Goal: Task Accomplishment & Management: Manage account settings

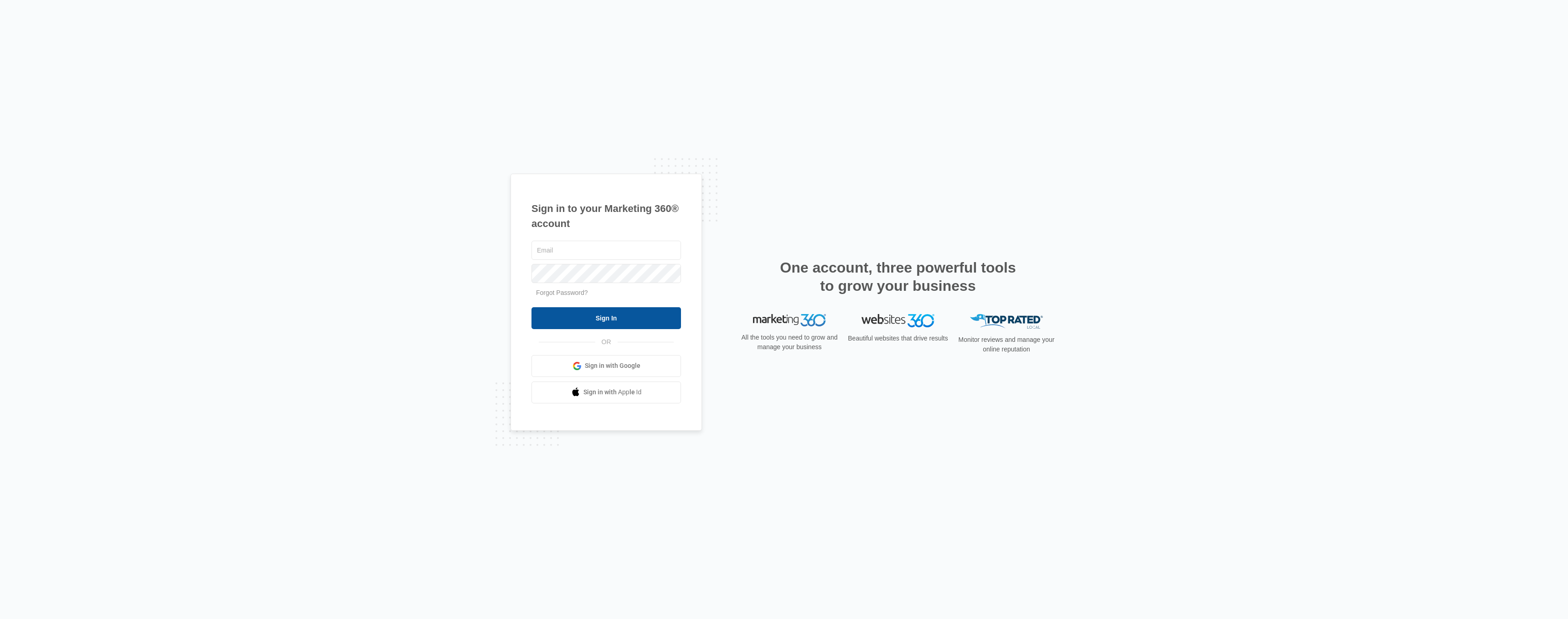
type input "[EMAIL_ADDRESS][DOMAIN_NAME]"
click at [585, 311] on input "Sign In" at bounding box center [607, 318] width 150 height 22
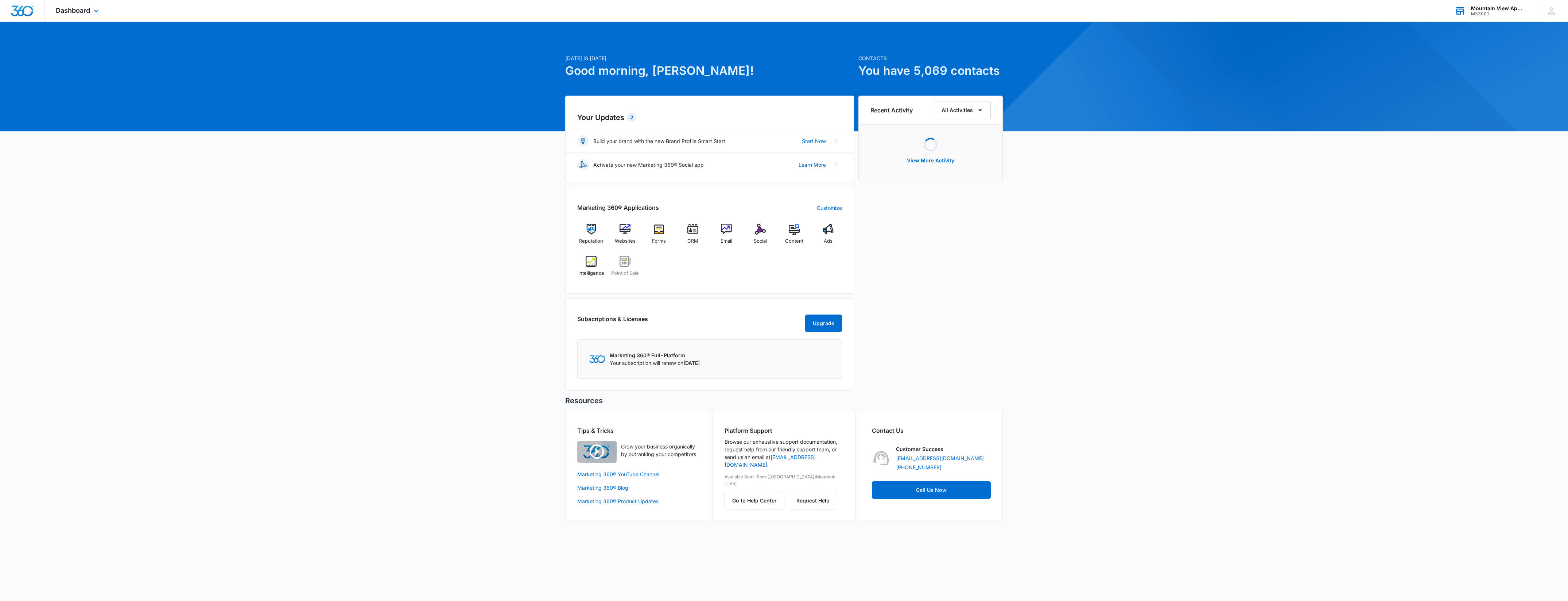
click at [1494, 1] on div "Mountain View Apartments At Raindance M33001 Your Accounts View All" at bounding box center [1489, 11] width 91 height 21
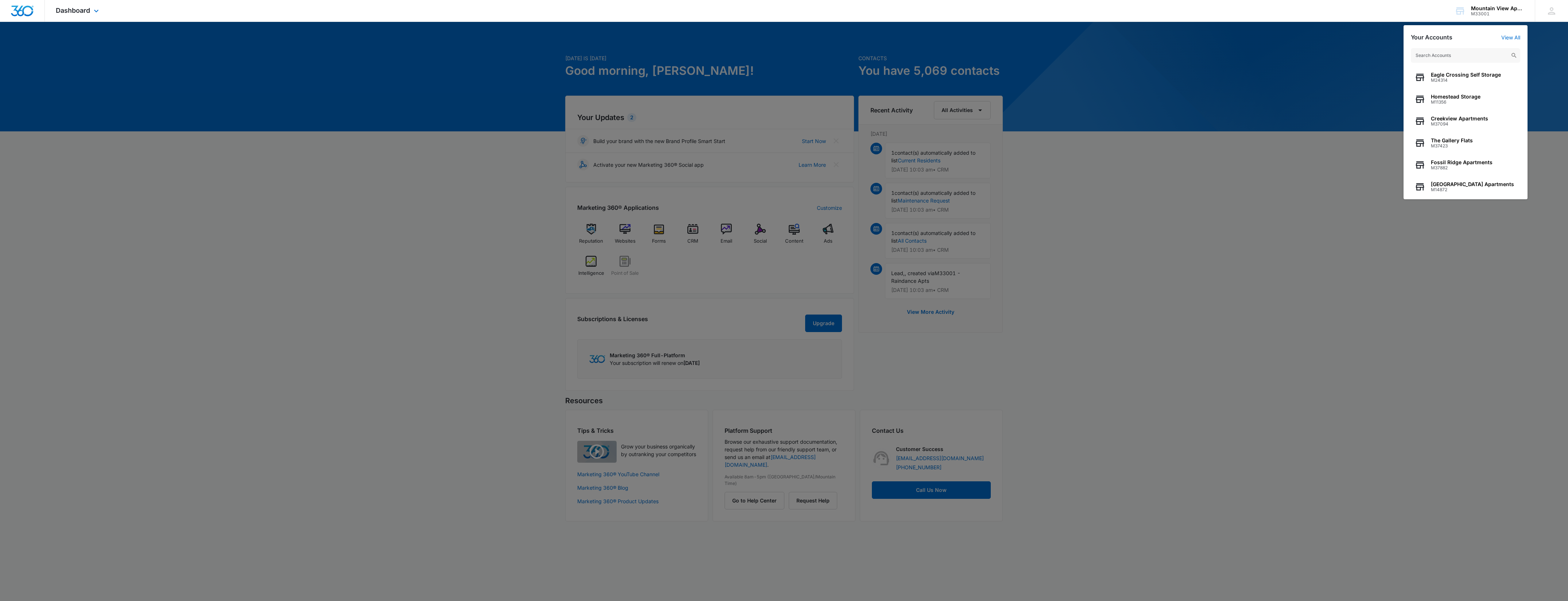
click at [1349, 6] on div "Dashboard Apps Reputation Websites Forms CRM Email Social POS Content Ads Intel…" at bounding box center [784, 11] width 1568 height 22
click at [373, 172] on div at bounding box center [784, 300] width 1568 height 601
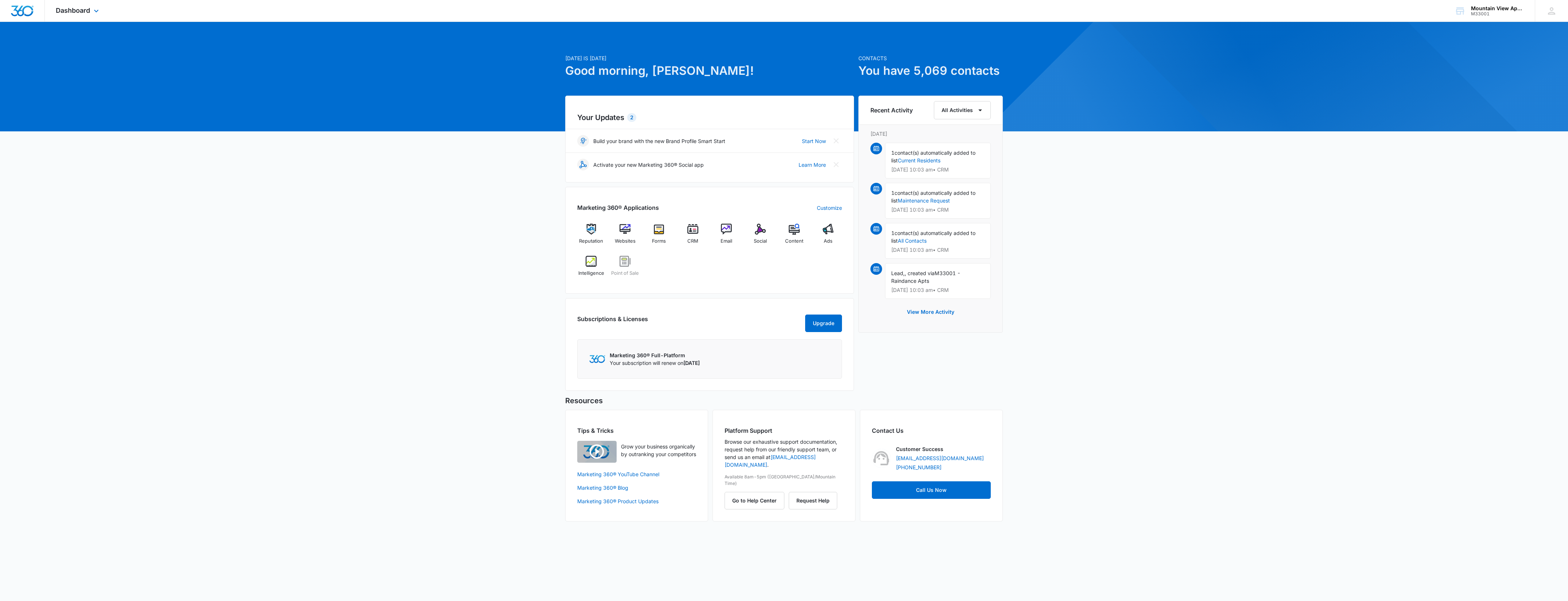
click at [69, 15] on div "Dashboard Apps Reputation Websites Forms CRM Email Social POS Content Ads Intel…" at bounding box center [79, 11] width 67 height 21
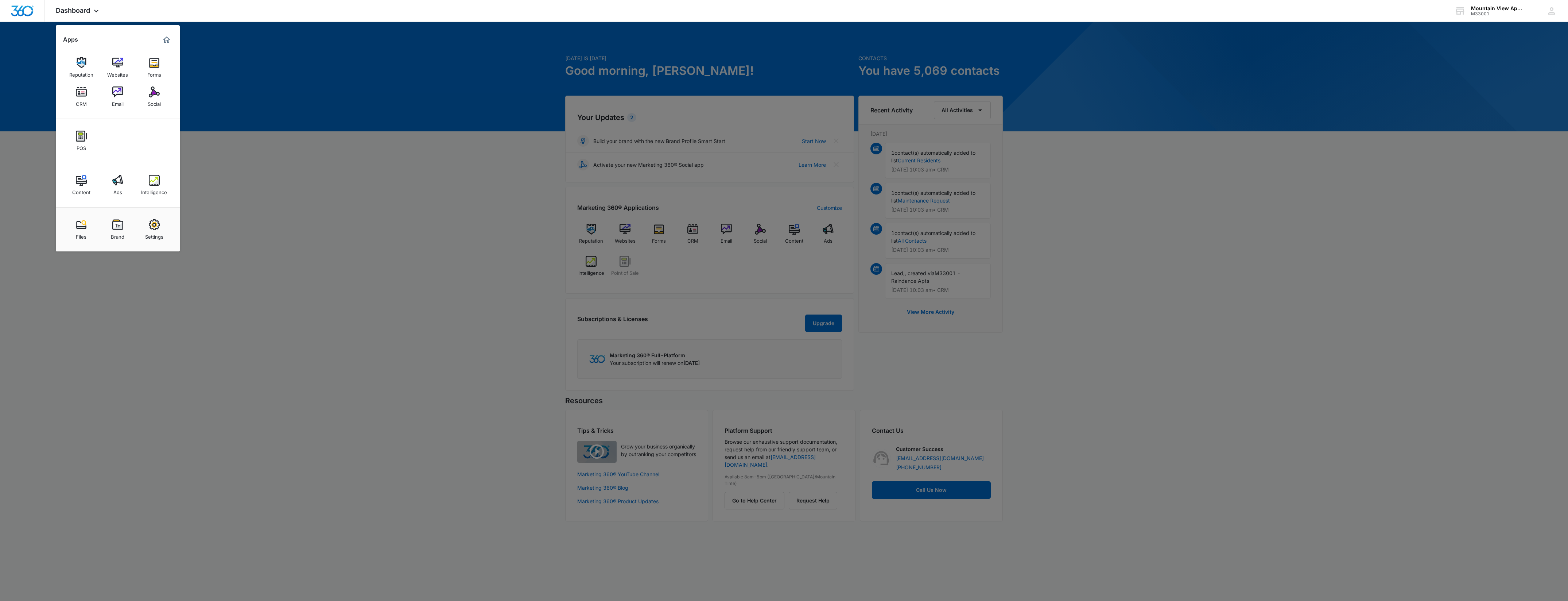
click at [82, 95] on img at bounding box center [81, 91] width 11 height 11
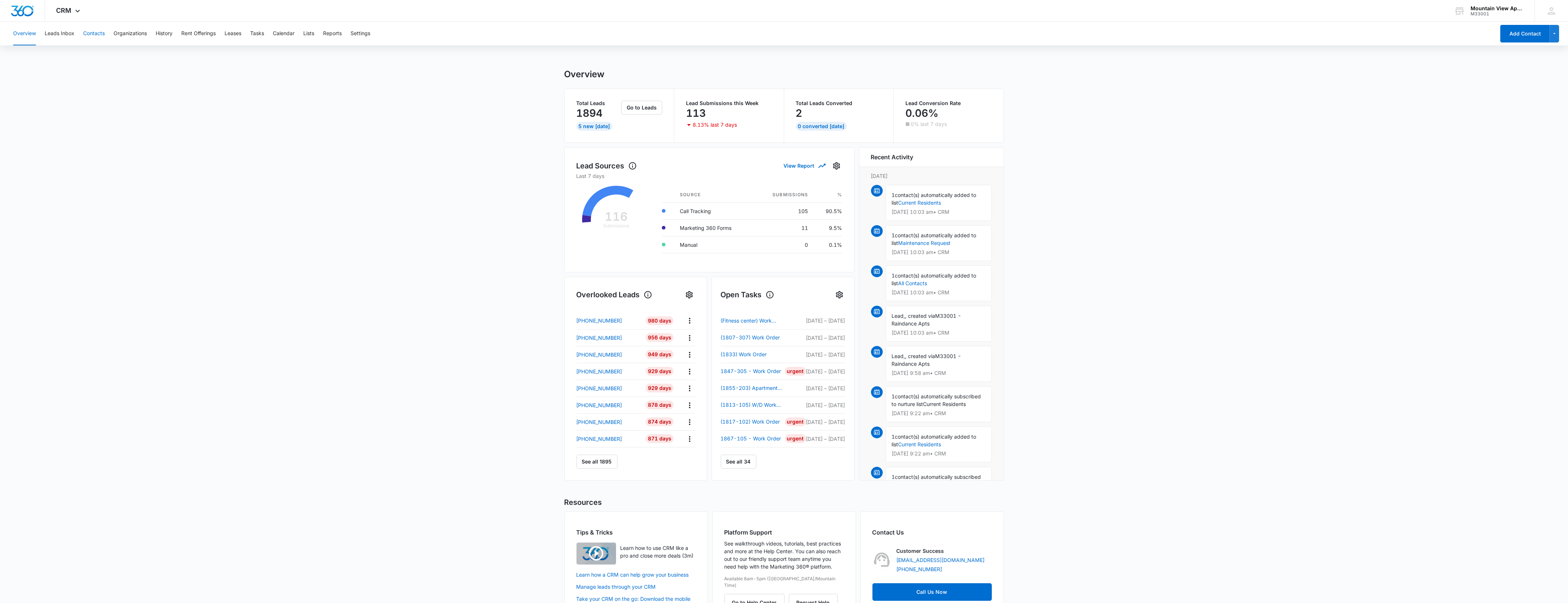
click at [97, 38] on button "Contacts" at bounding box center [94, 34] width 21 height 24
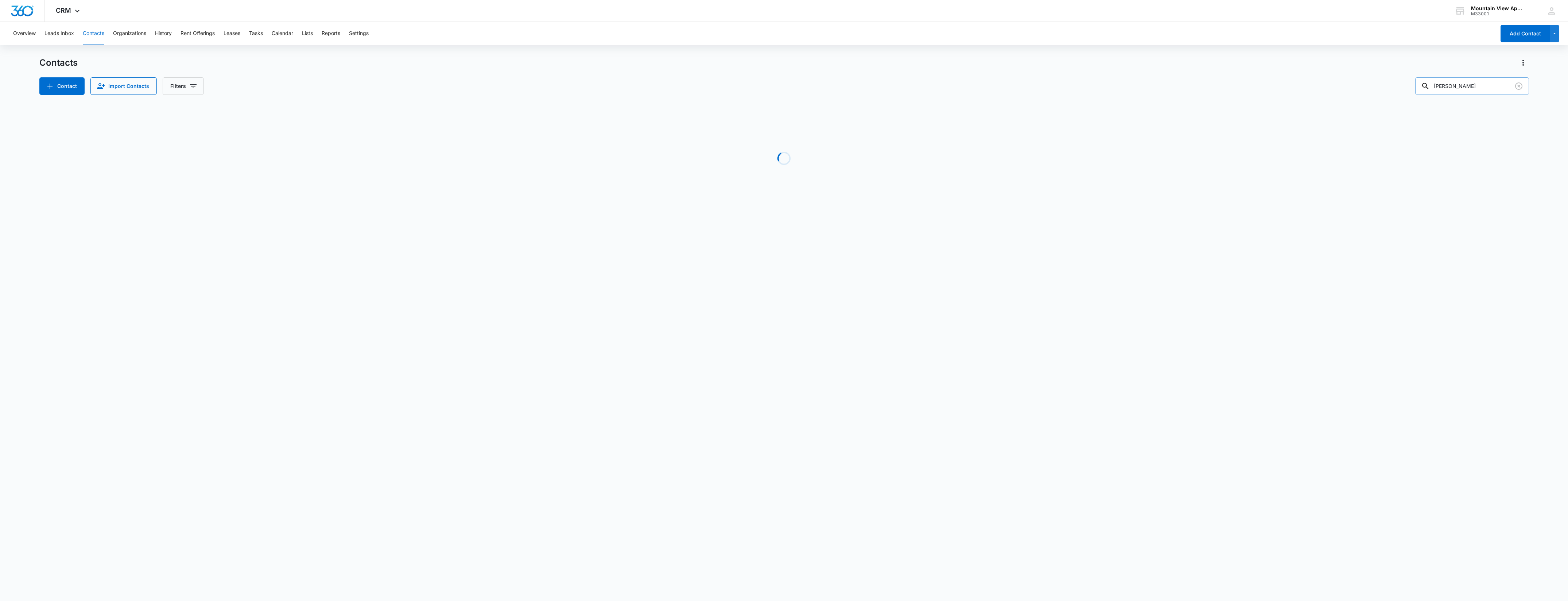
click at [1476, 86] on input "darrin" at bounding box center [1472, 86] width 113 height 18
drag, startPoint x: 1475, startPoint y: 86, endPoint x: 1202, endPoint y: 76, distance: 273.2
click at [1216, 76] on div "Contacts Contact Import Contacts Filters darrin" at bounding box center [784, 76] width 1490 height 38
type input "rice"
click at [1465, 86] on input "rice" at bounding box center [1472, 86] width 113 height 18
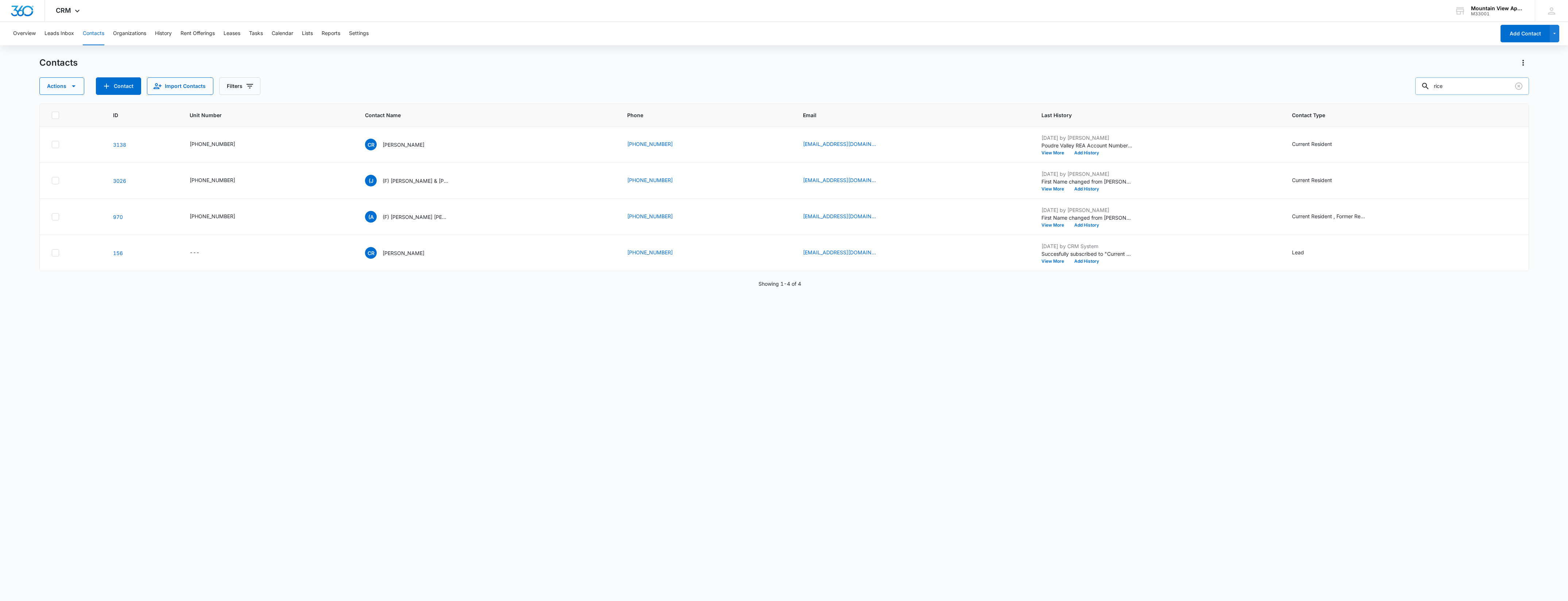
click at [1467, 84] on input "rice" at bounding box center [1472, 86] width 113 height 18
click at [403, 216] on p "(F) Alexandria Trager Tyler Rice" at bounding box center [415, 216] width 66 height 8
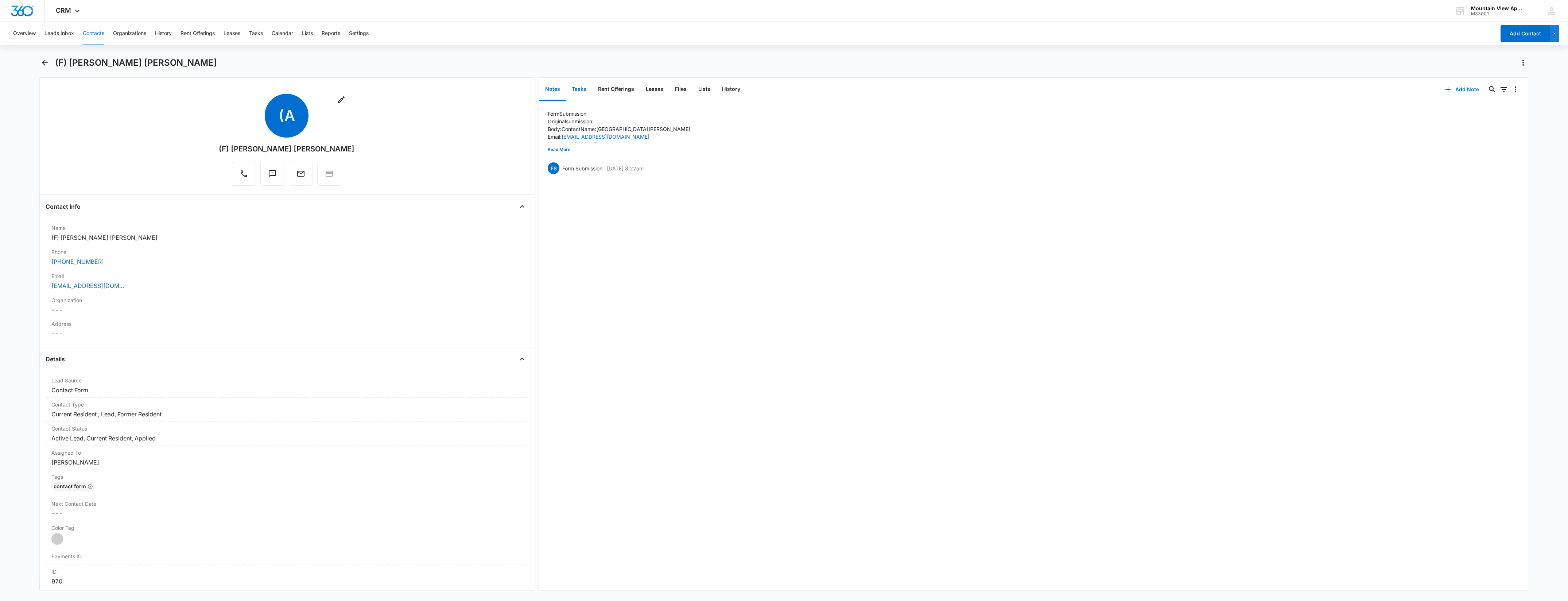
click at [580, 86] on button "Tasks" at bounding box center [579, 89] width 26 height 23
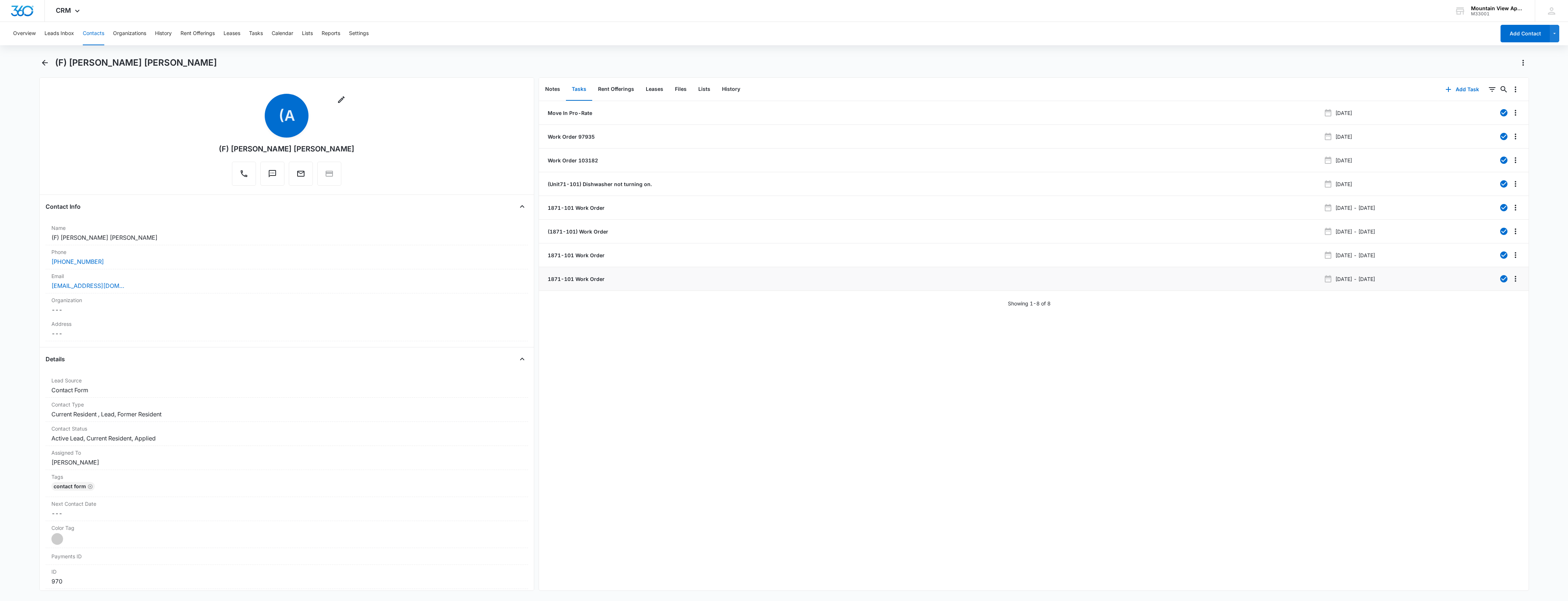
click at [595, 281] on p "1871-101 Work Order" at bounding box center [576, 278] width 59 height 8
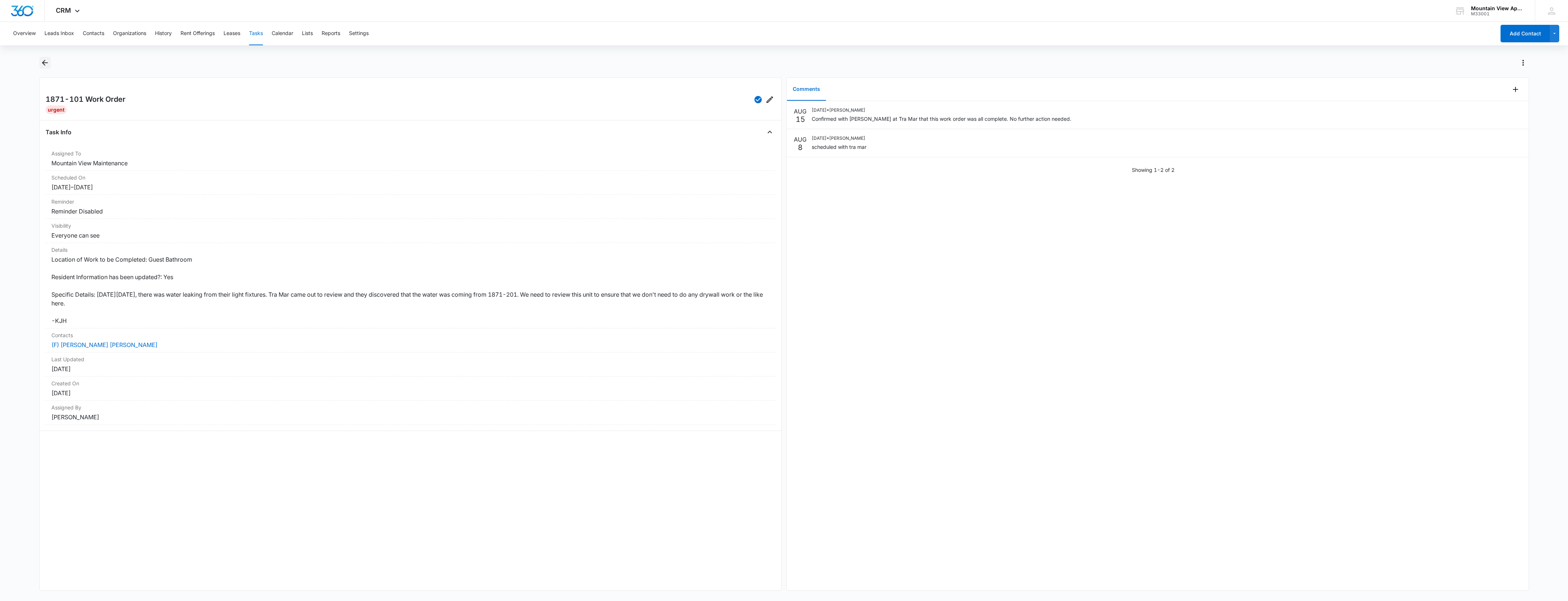
click at [48, 63] on icon "Back" at bounding box center [45, 63] width 9 height 9
click at [44, 62] on icon "Back" at bounding box center [45, 63] width 6 height 6
click at [81, 344] on link "(F) Alexandria Trager Tyler Rice" at bounding box center [104, 345] width 106 height 7
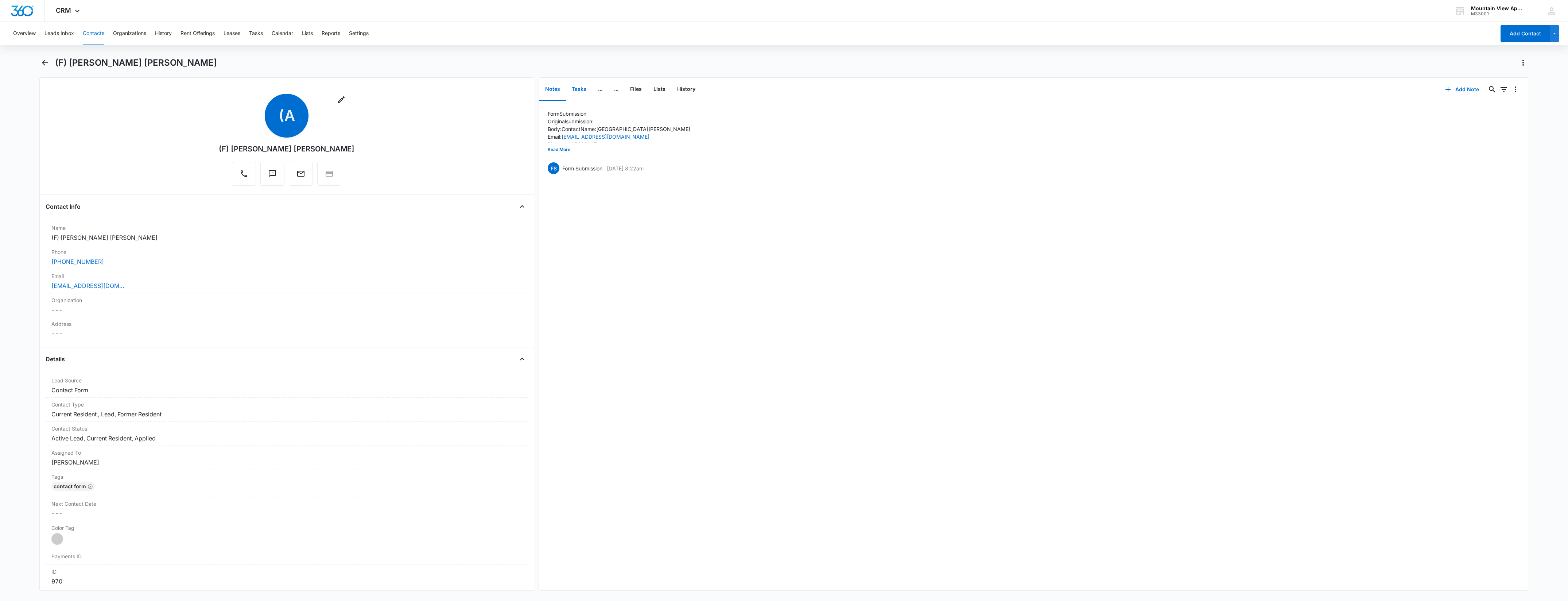
click at [580, 87] on button "Tasks" at bounding box center [579, 89] width 26 height 23
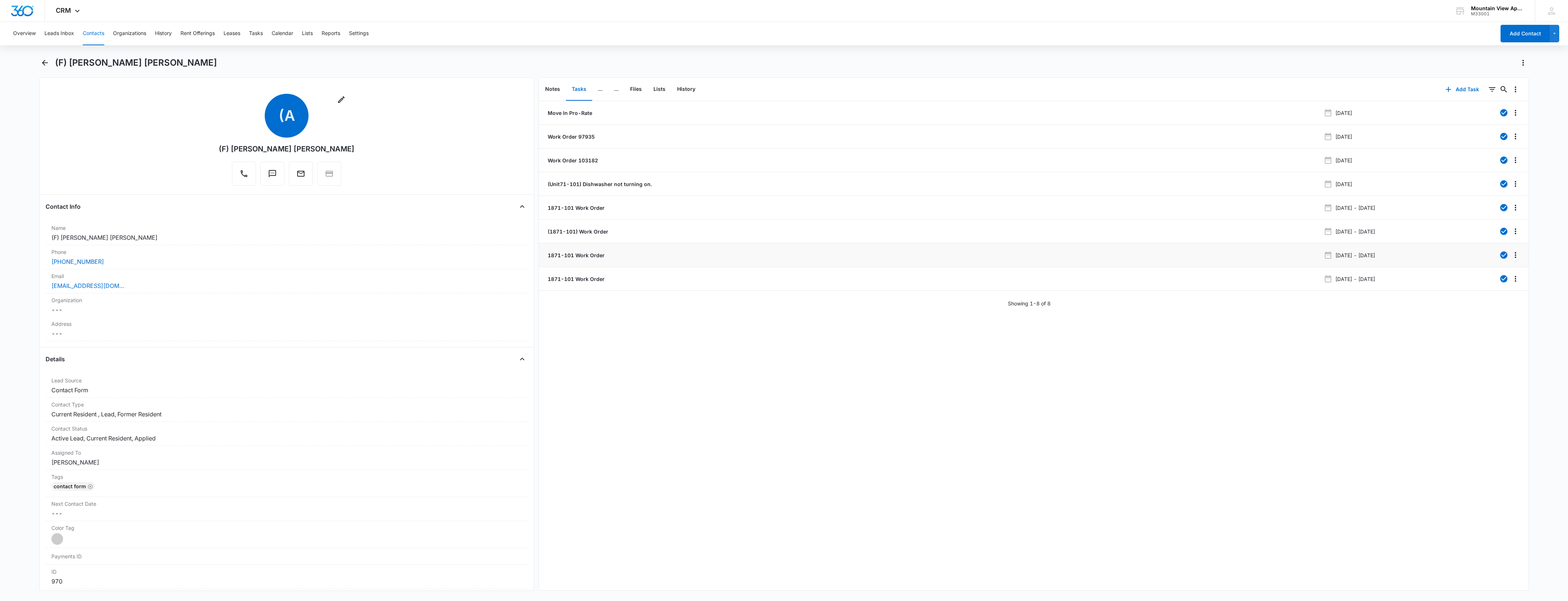
click at [592, 254] on p "1871-101 Work Order" at bounding box center [576, 255] width 59 height 8
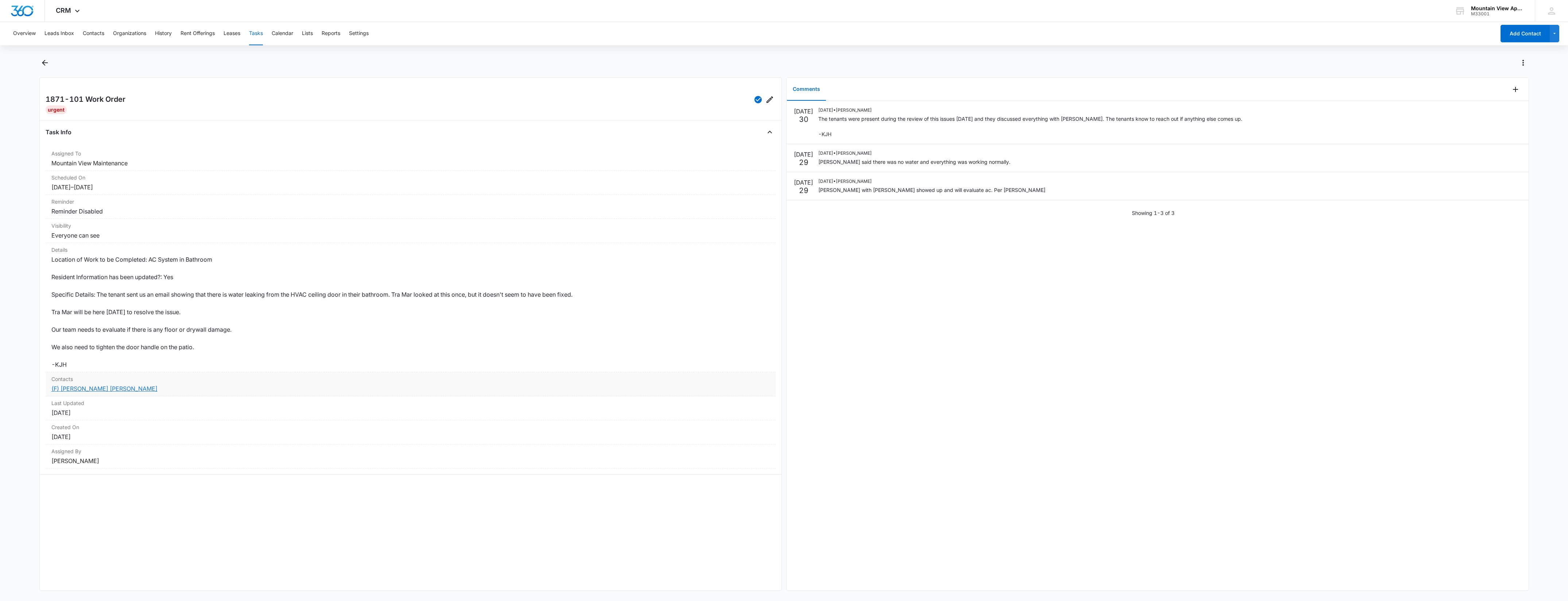
click at [91, 387] on link "(F) Alexandria Trager Tyler Rice" at bounding box center [104, 388] width 106 height 7
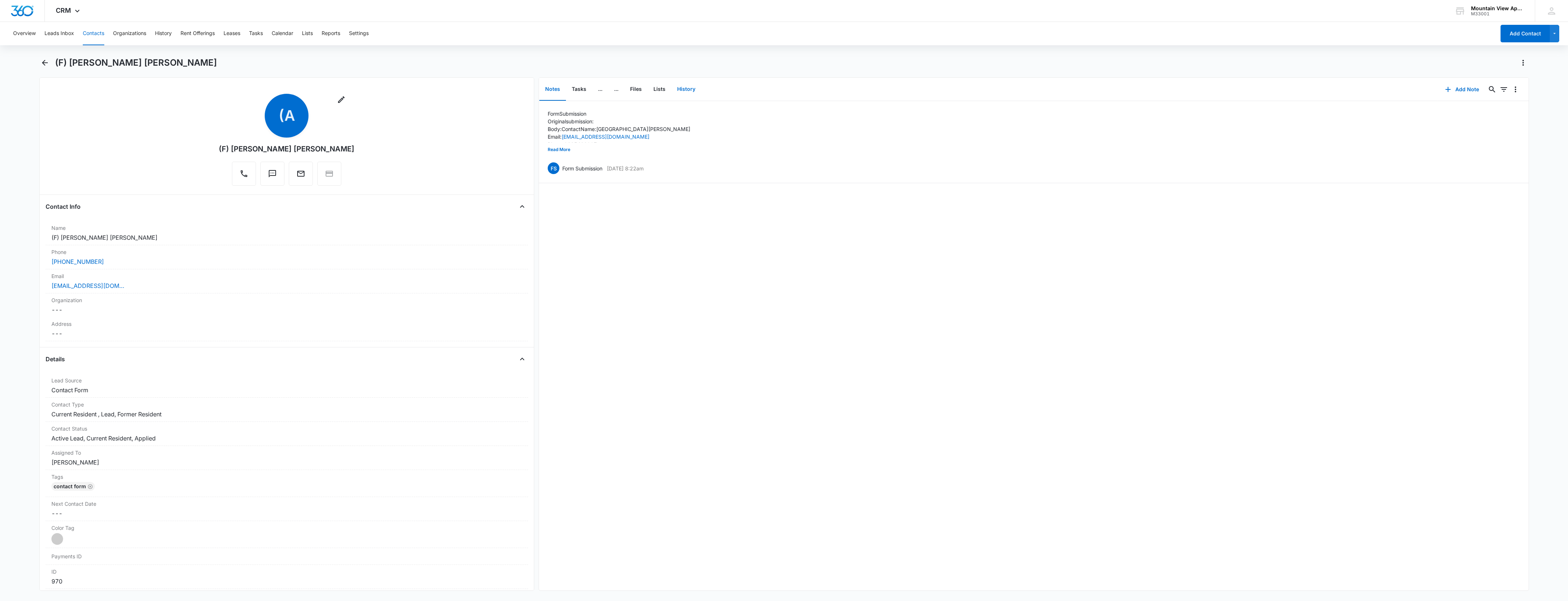
click at [691, 84] on button "History" at bounding box center [687, 89] width 30 height 23
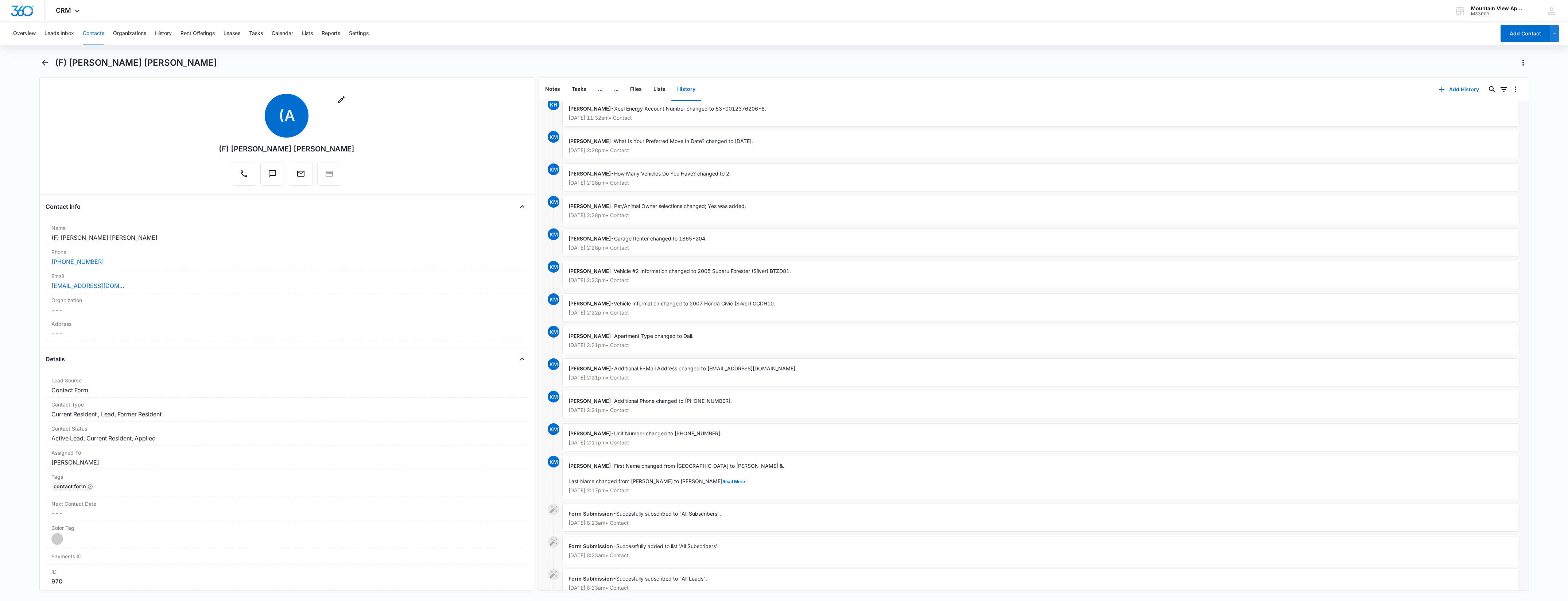
scroll to position [2901, 0]
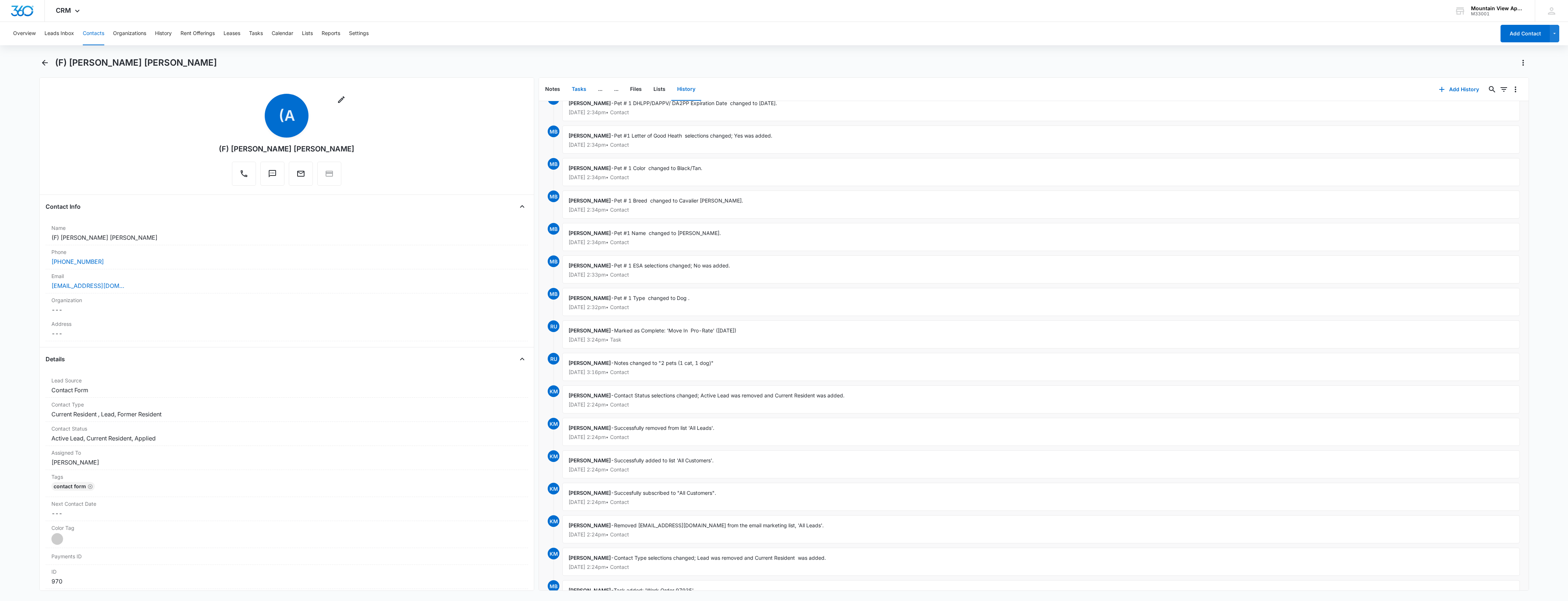
click at [583, 88] on button "Tasks" at bounding box center [579, 89] width 26 height 23
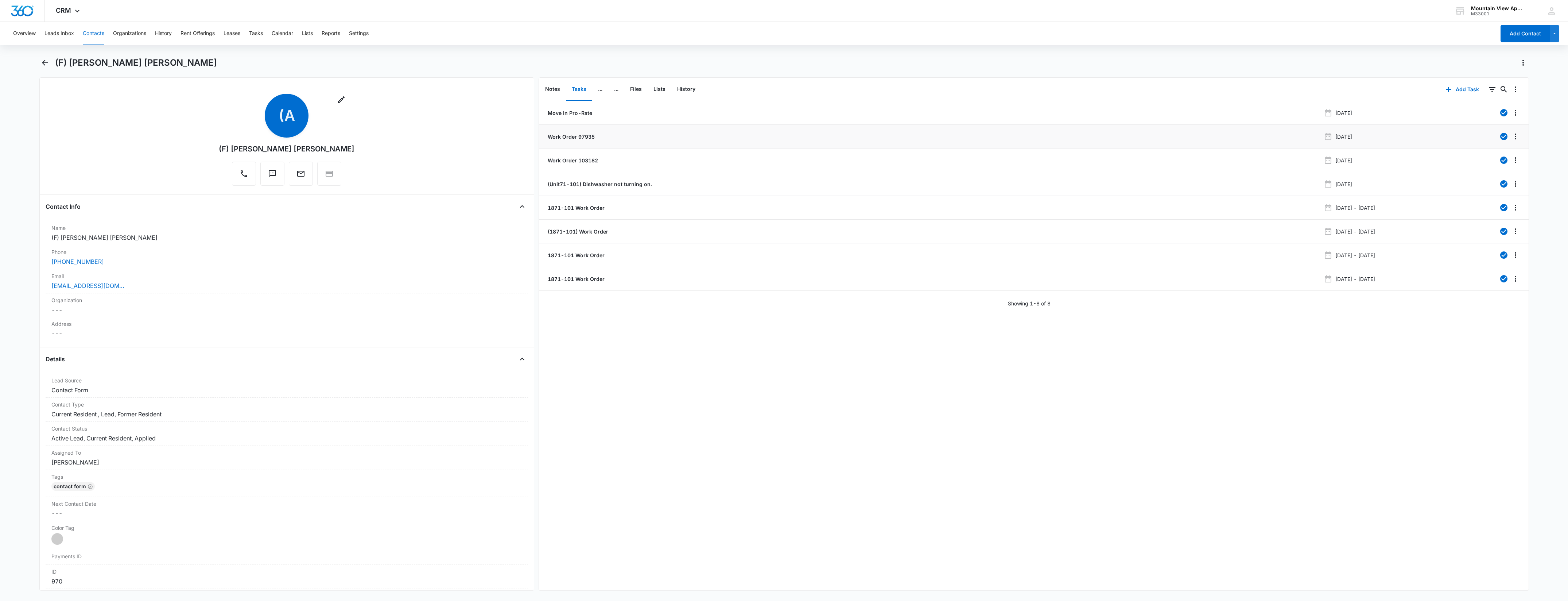
click at [568, 134] on p "Work Order 97935" at bounding box center [571, 136] width 49 height 8
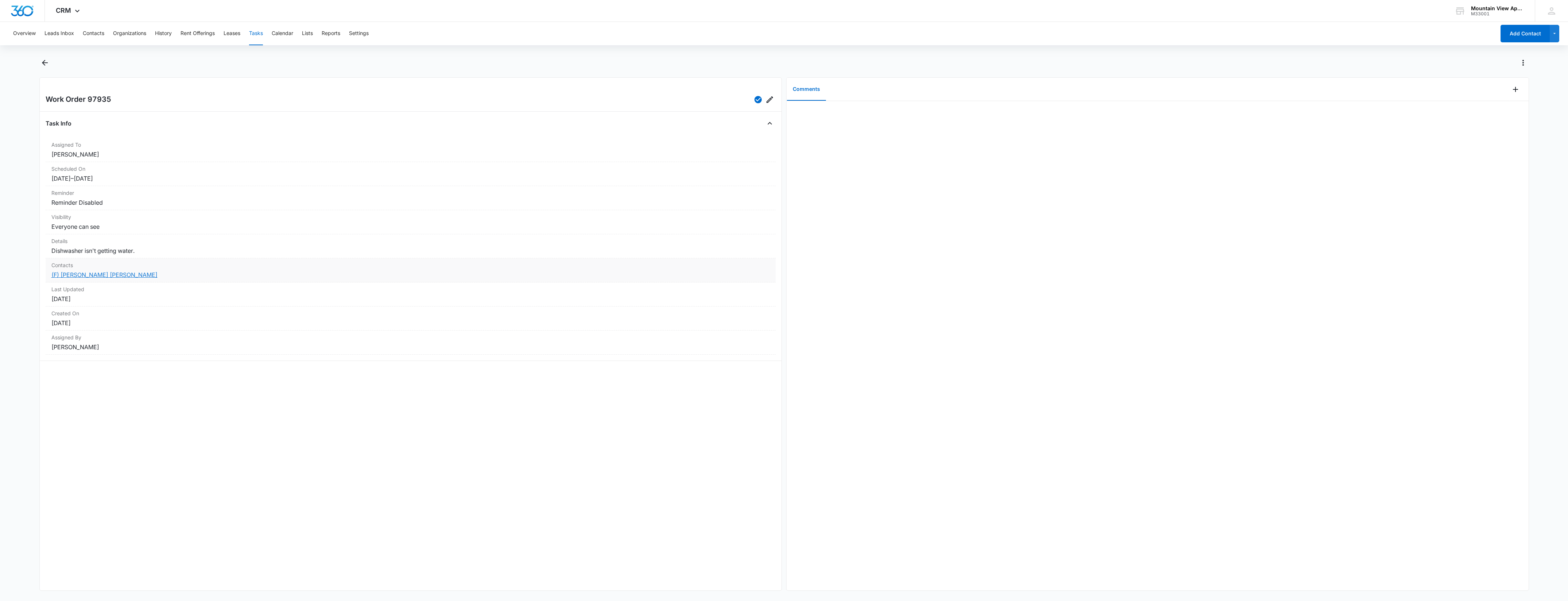
click at [90, 273] on link "(F) Alexandria Trager Tyler Rice" at bounding box center [104, 275] width 106 height 7
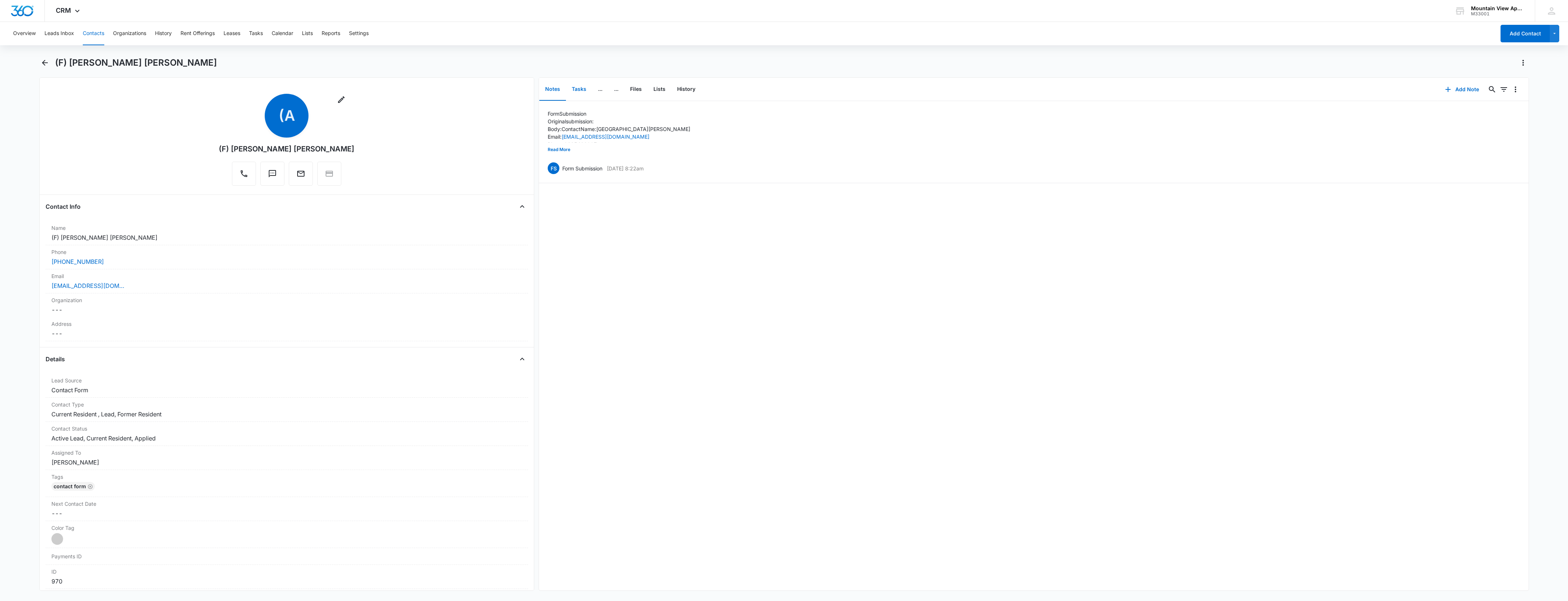
click at [582, 88] on button "Tasks" at bounding box center [579, 89] width 26 height 23
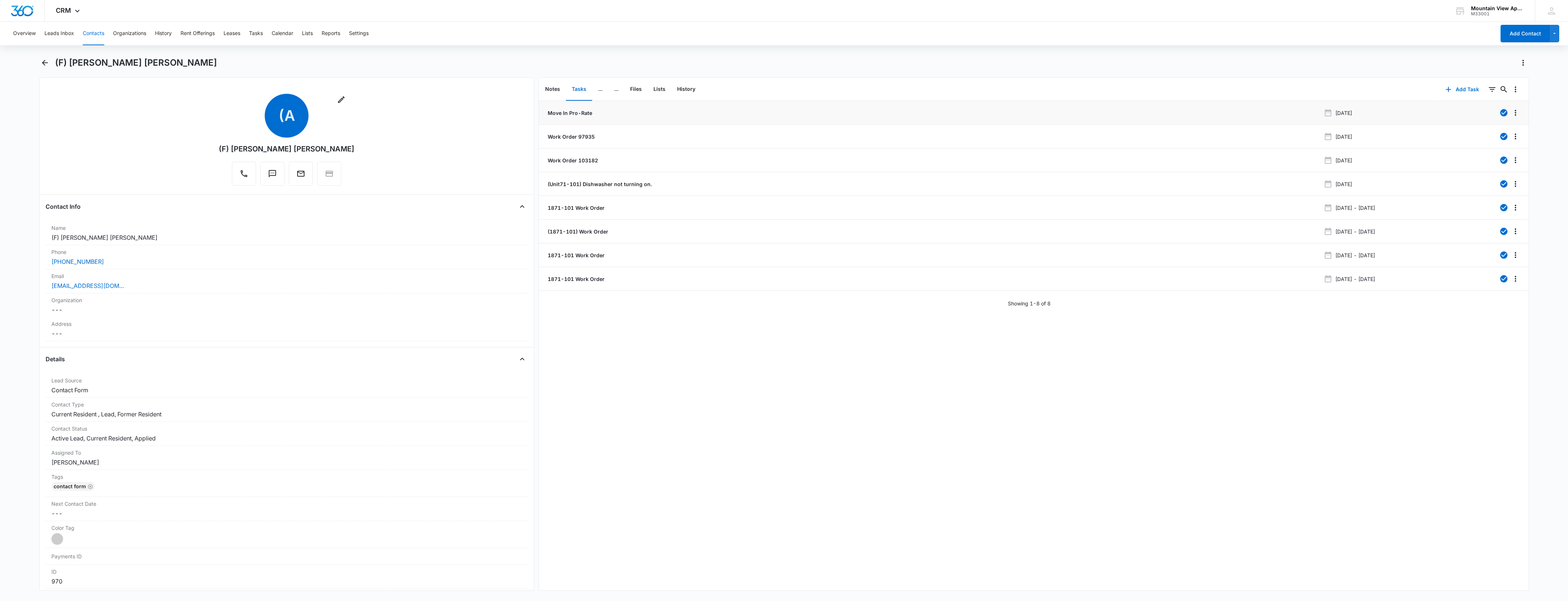
click at [568, 110] on p "Move In Pro-Rate" at bounding box center [570, 113] width 46 height 8
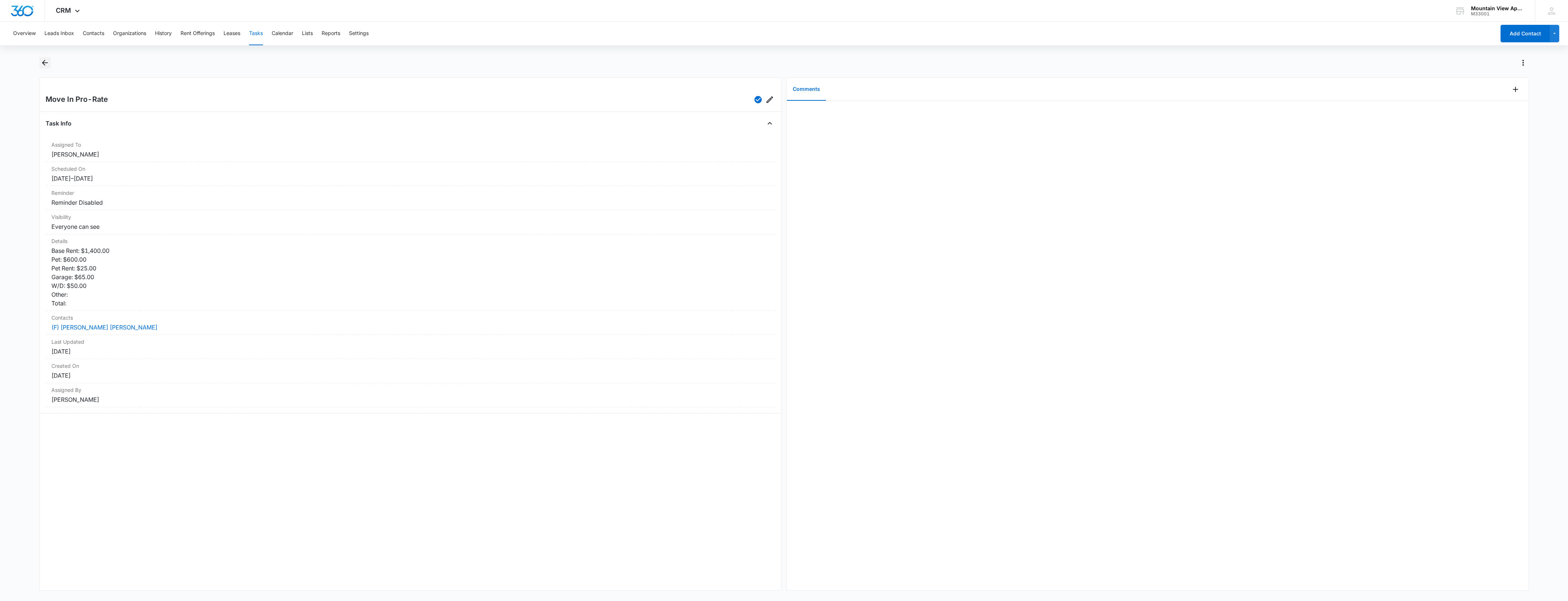
click at [45, 59] on icon "Back" at bounding box center [45, 63] width 9 height 9
click at [95, 327] on link "(F) Alexandria Trager Tyler Rice" at bounding box center [104, 327] width 106 height 7
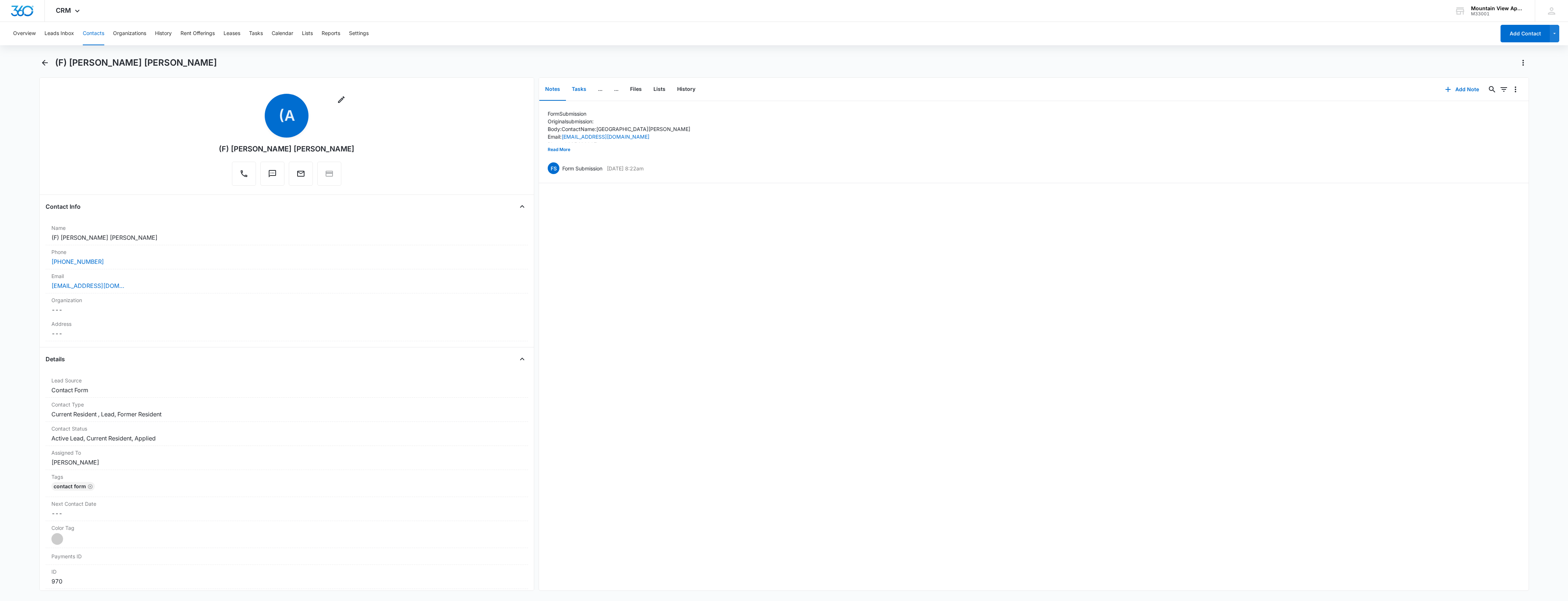
click at [575, 88] on button "Tasks" at bounding box center [579, 89] width 26 height 23
